Goal: Task Accomplishment & Management: Use online tool/utility

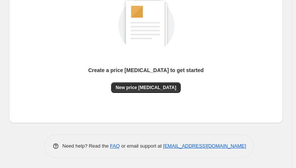
scroll to position [114, 0]
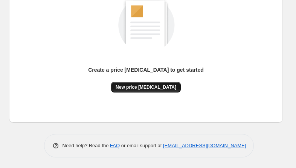
click at [142, 90] on button "New price change job" at bounding box center [146, 87] width 70 height 11
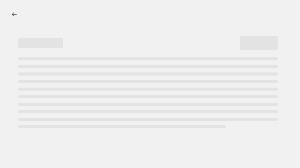
select select "percentage"
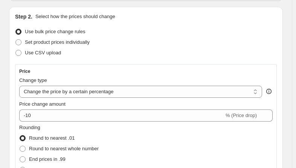
scroll to position [75, 0]
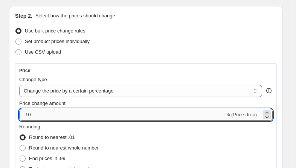
click at [55, 115] on input "-10" at bounding box center [121, 114] width 205 height 12
type input "-1"
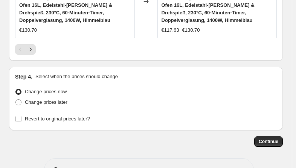
scroll to position [917, 0]
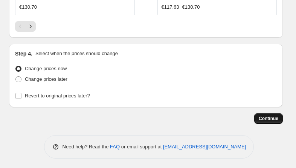
type input "-25"
click at [278, 119] on span "Continue" at bounding box center [269, 118] width 20 height 6
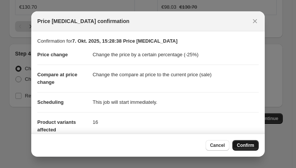
click at [251, 143] on span "Confirm" at bounding box center [245, 145] width 17 height 6
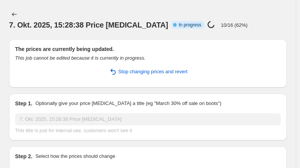
select select "percentage"
